Goal: Transaction & Acquisition: Purchase product/service

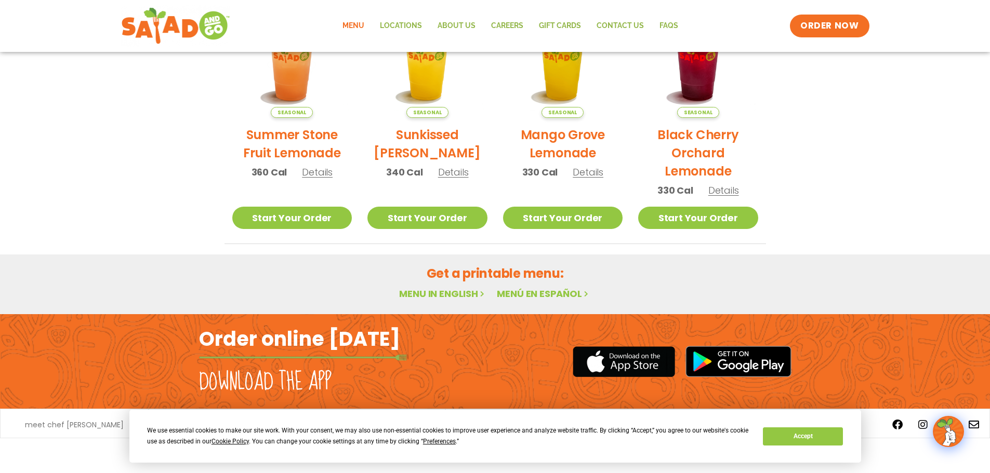
scroll to position [645, 0]
click at [451, 287] on link "Menu in English" at bounding box center [442, 293] width 87 height 13
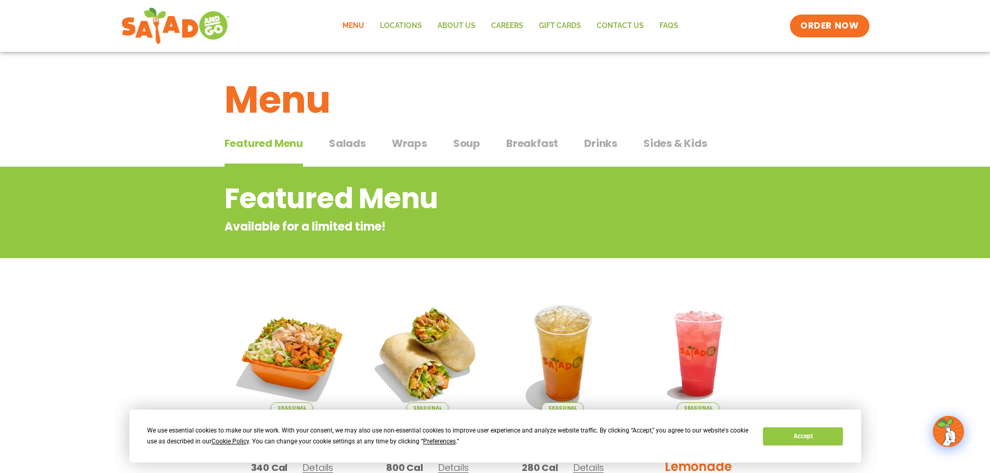
click at [351, 151] on span "Salads" at bounding box center [347, 144] width 37 height 16
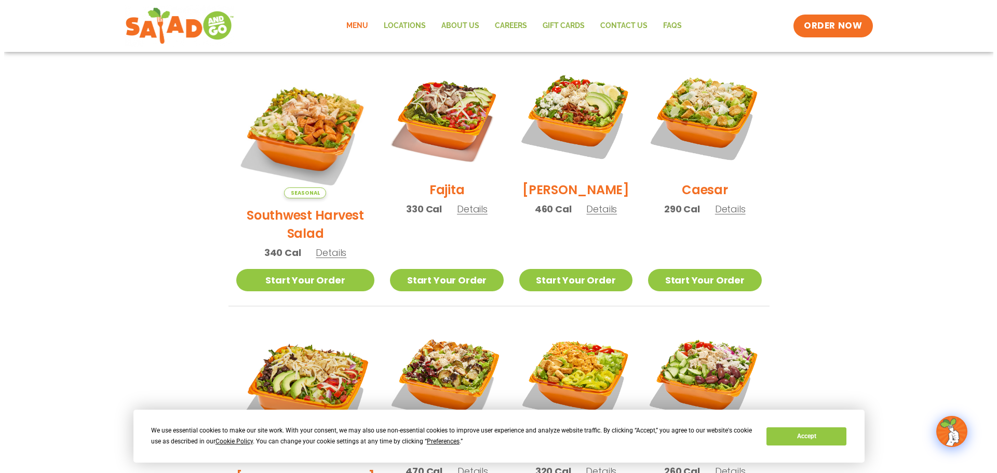
scroll to position [260, 0]
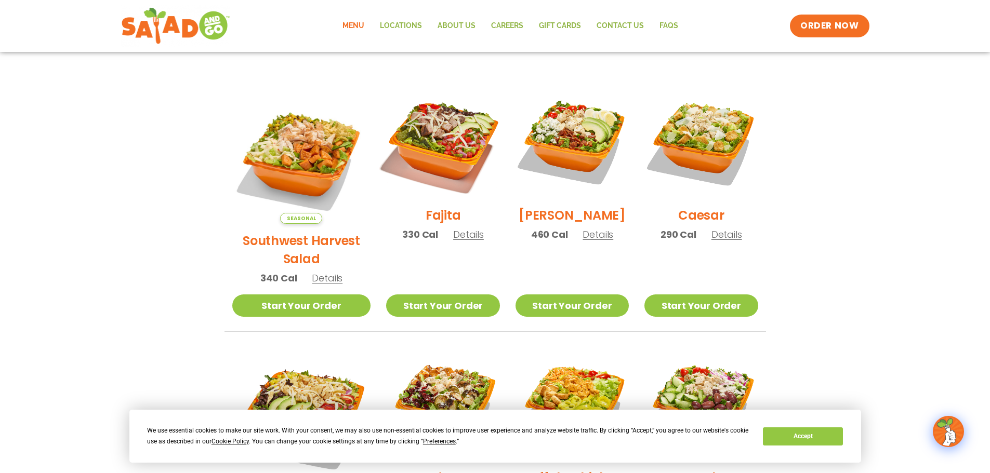
click at [423, 156] on img at bounding box center [442, 141] width 133 height 133
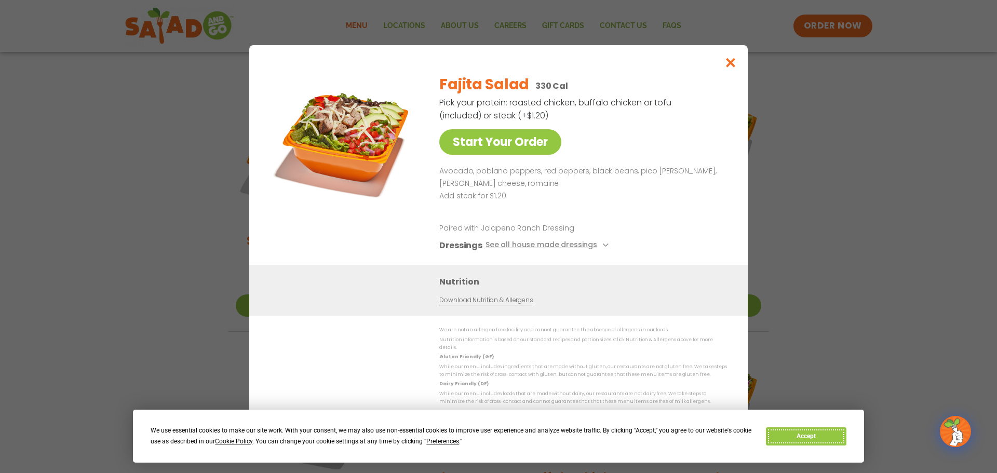
click at [797, 434] on button "Accept" at bounding box center [806, 437] width 80 height 18
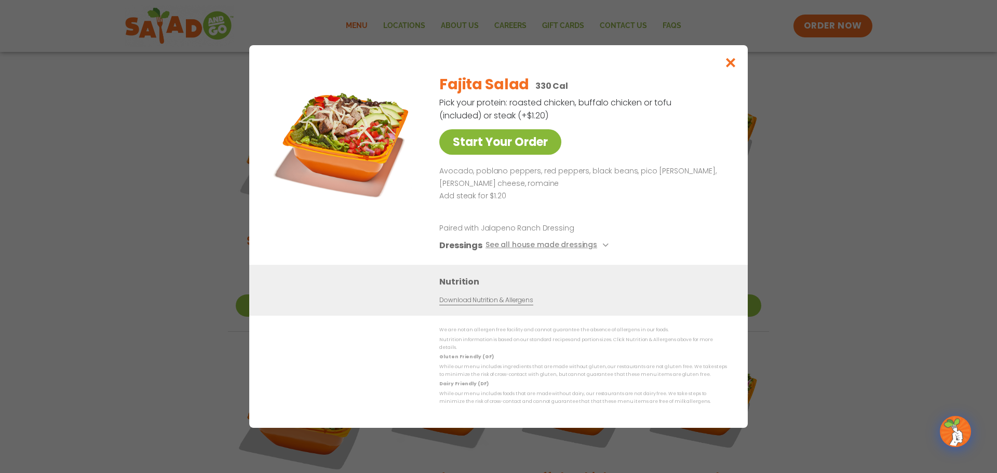
click at [512, 129] on link "Start Your Order" at bounding box center [500, 141] width 122 height 25
